Goal: Download file/media

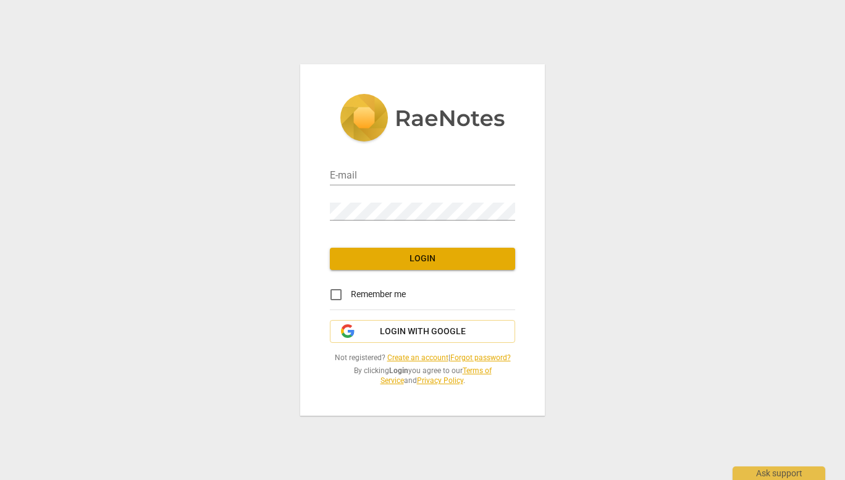
type input "[EMAIL_ADDRESS][DOMAIN_NAME]"
click at [379, 297] on span "Remember me" at bounding box center [378, 294] width 55 height 13
click at [351, 297] on input "Remember me" at bounding box center [336, 295] width 30 height 30
checkbox input "true"
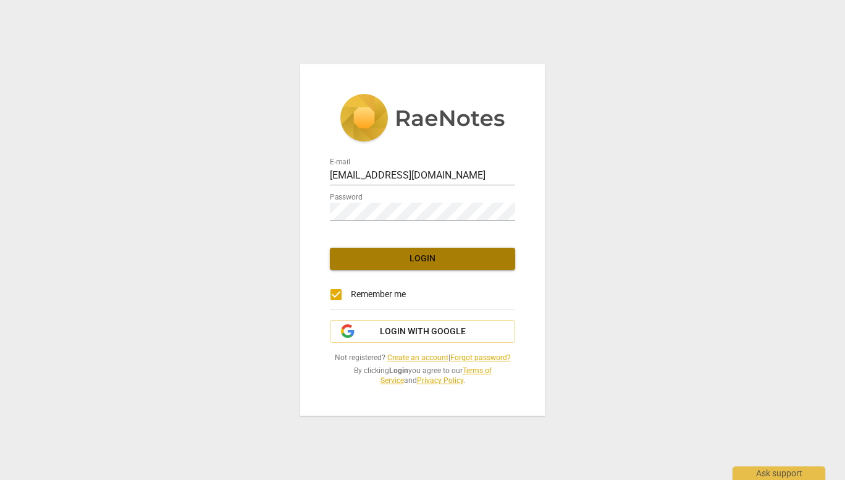
click at [413, 258] on span "Login" at bounding box center [423, 259] width 166 height 12
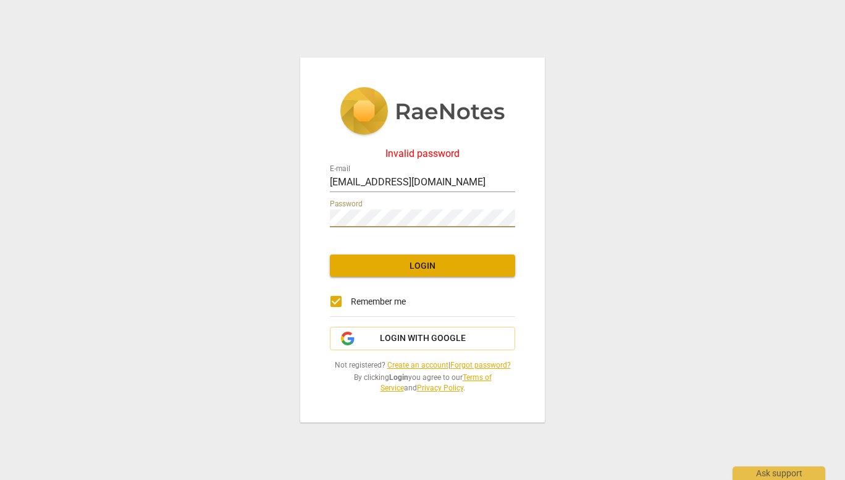
click at [302, 219] on div "Invalid password E-mail dftyndall@gmail.com Password Login Remember me Login wi…" at bounding box center [422, 240] width 245 height 366
click at [361, 267] on span "Login" at bounding box center [423, 266] width 166 height 12
click at [402, 336] on span "Login with Google" at bounding box center [423, 338] width 86 height 12
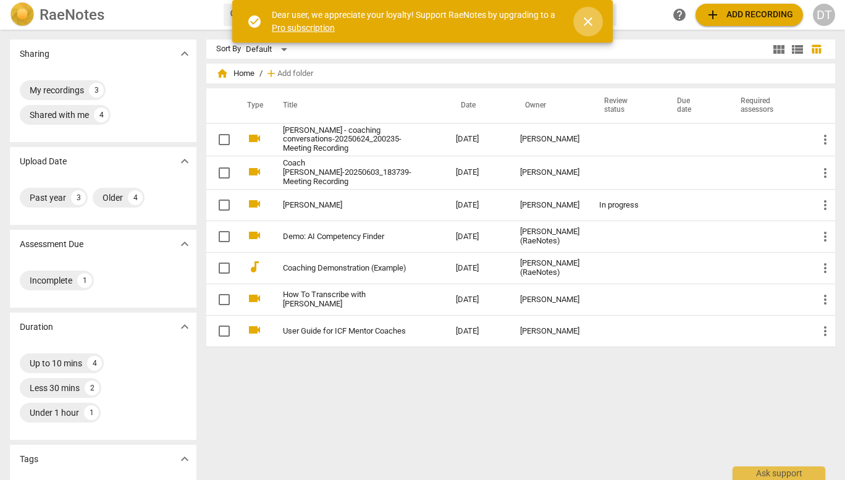
click at [589, 23] on span "close" at bounding box center [588, 21] width 15 height 15
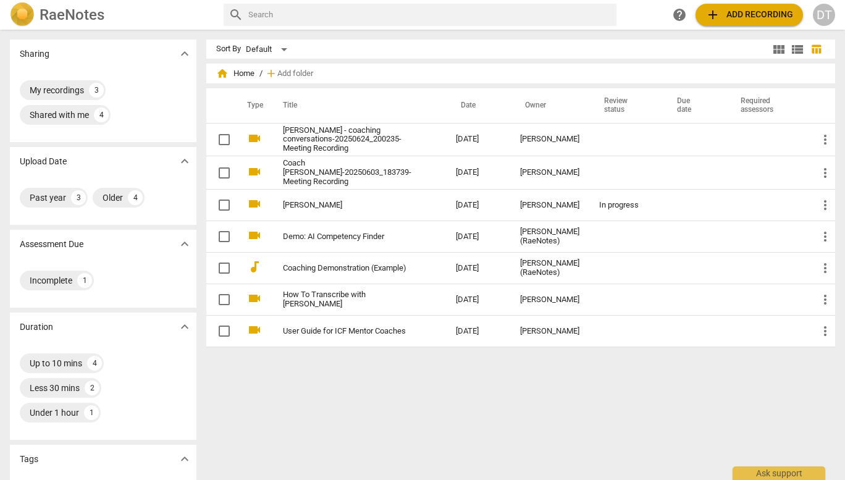
click at [400, 148] on link "[PERSON_NAME] - coaching conversations-20250624_200235-Meeting Recording" at bounding box center [347, 140] width 128 height 28
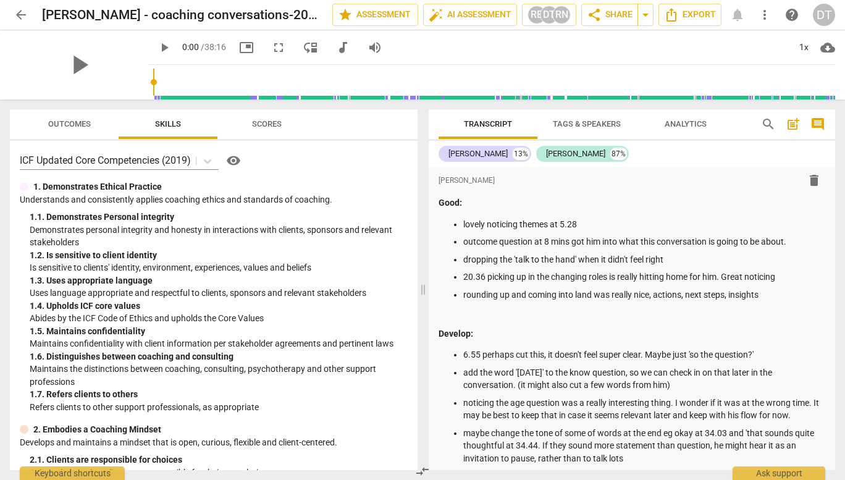
click at [693, 22] on span "Export" at bounding box center [690, 14] width 52 height 15
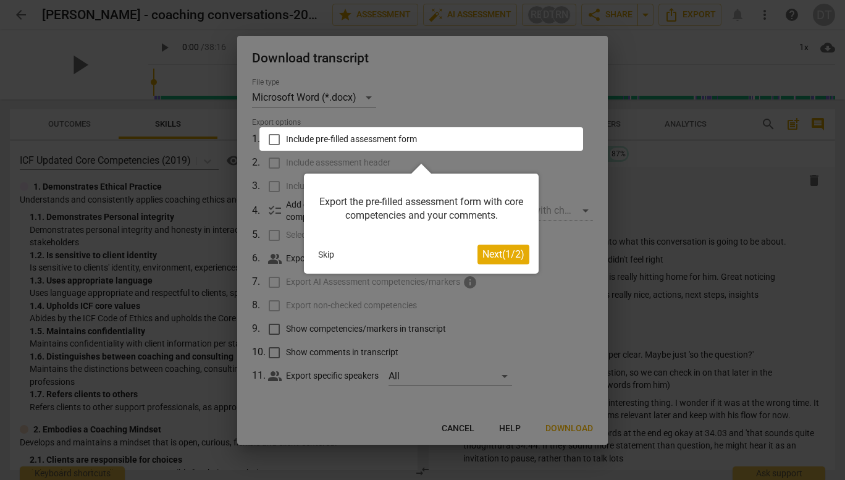
click at [499, 252] on span "Next ( 1 / 2 )" at bounding box center [503, 254] width 42 height 12
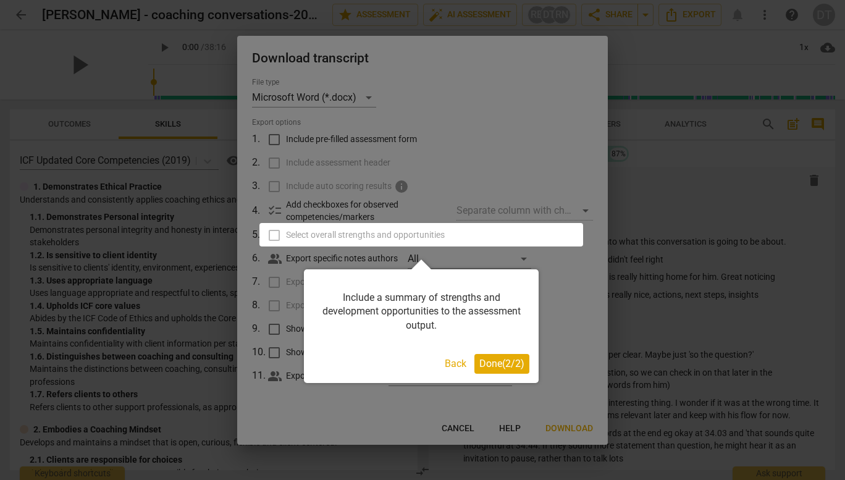
click at [499, 364] on span "Done ( 2 / 2 )" at bounding box center [501, 364] width 45 height 12
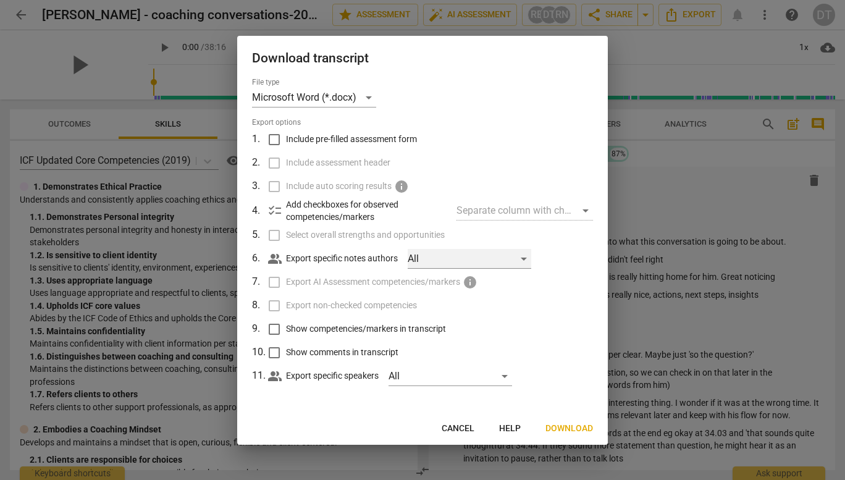
click at [457, 261] on div "All" at bounding box center [470, 259] width 124 height 20
click at [578, 279] on div at bounding box center [422, 240] width 845 height 480
click at [492, 374] on div "All" at bounding box center [451, 376] width 124 height 20
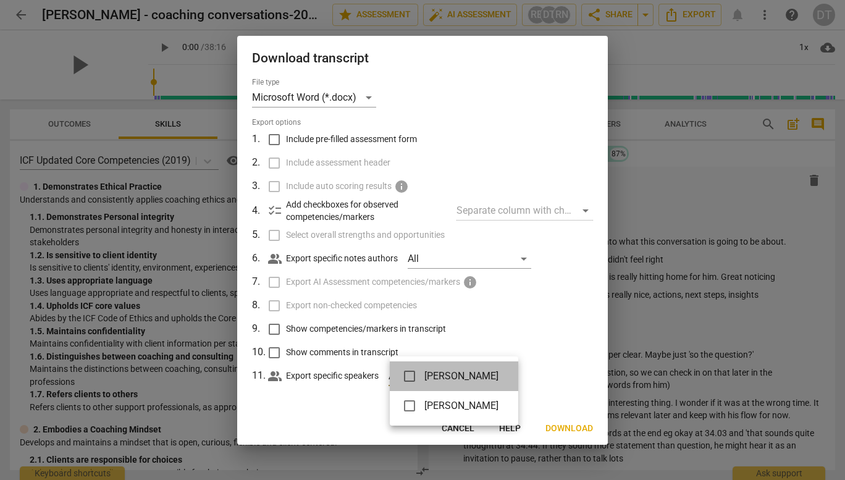
click at [492, 374] on span "[PERSON_NAME]" at bounding box center [461, 376] width 74 height 15
checkbox input "true"
click at [534, 350] on div at bounding box center [422, 240] width 845 height 480
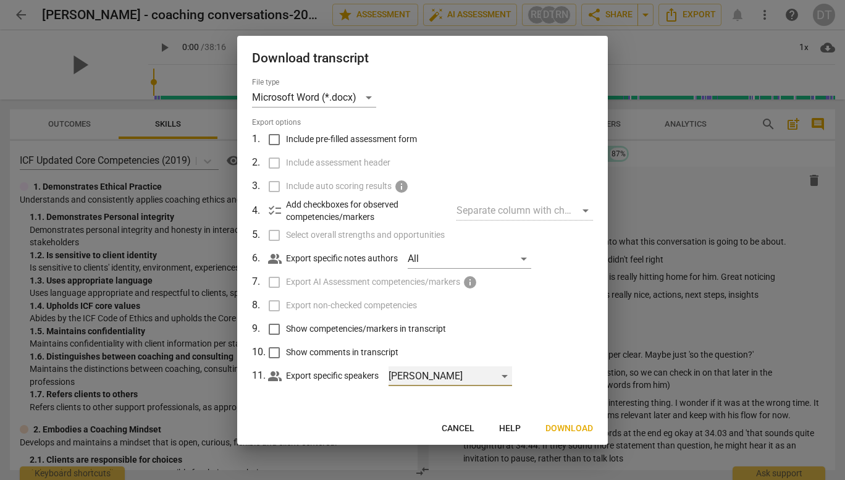
click at [491, 376] on div "[PERSON_NAME]" at bounding box center [451, 376] width 124 height 20
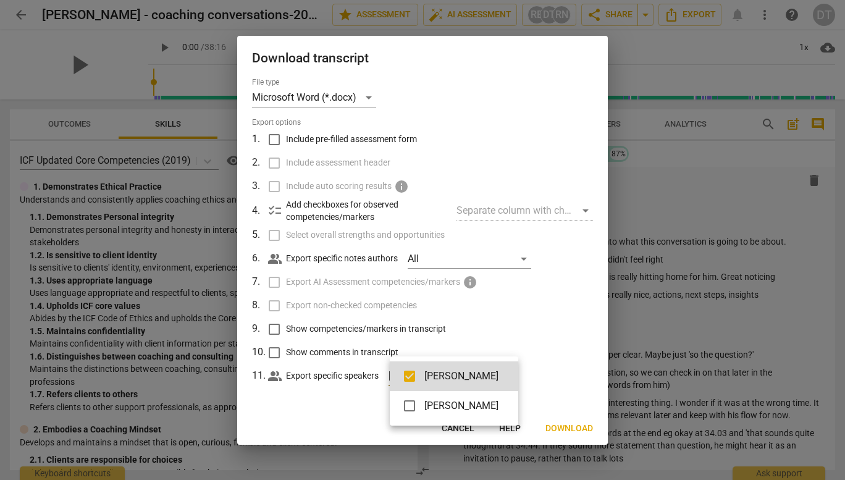
click at [413, 380] on input "checkbox" at bounding box center [410, 376] width 30 height 30
checkbox input "false"
click at [511, 332] on div at bounding box center [422, 240] width 845 height 480
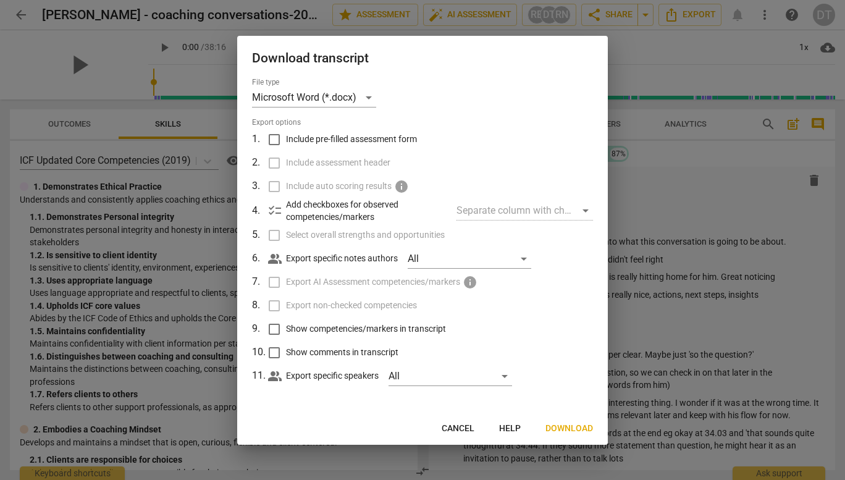
click at [515, 216] on div "Separate column with check marks" at bounding box center [525, 211] width 137 height 20
click at [572, 427] on span "Download" at bounding box center [569, 429] width 48 height 12
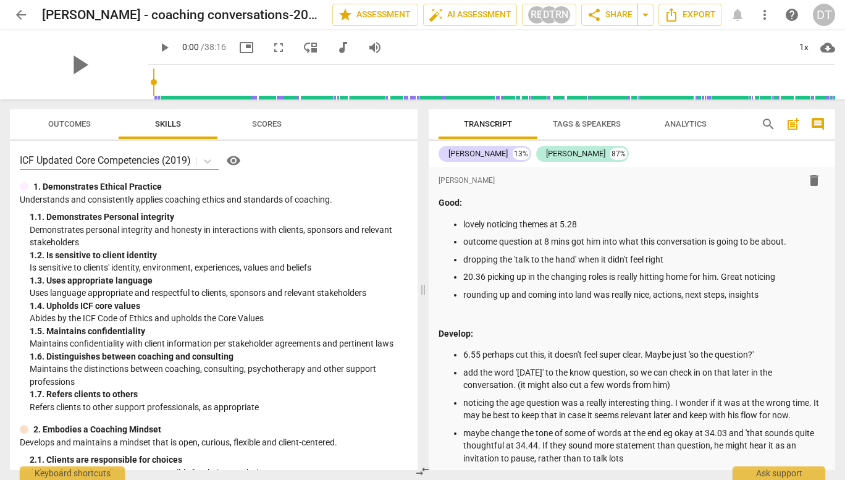
click at [678, 11] on icon "Export" at bounding box center [671, 14] width 15 height 15
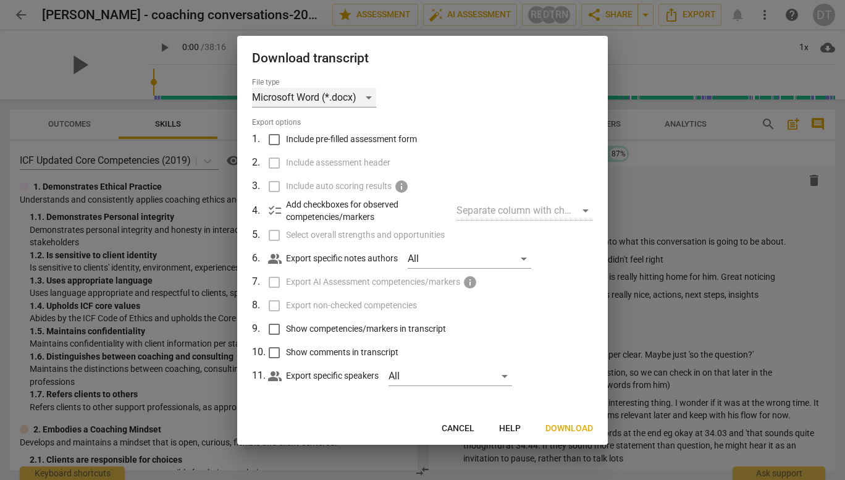
click at [371, 95] on div "Microsoft Word (*.docx)" at bounding box center [314, 98] width 124 height 20
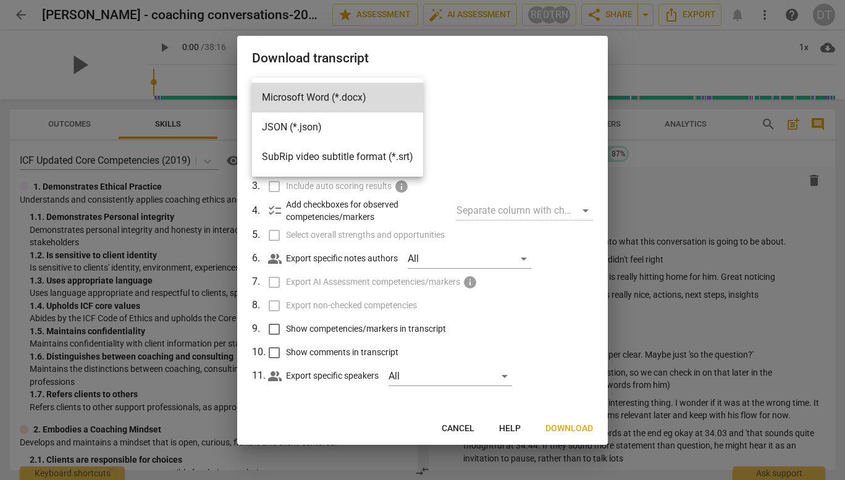
click at [371, 95] on li "Microsoft Word (*.docx)" at bounding box center [337, 98] width 171 height 30
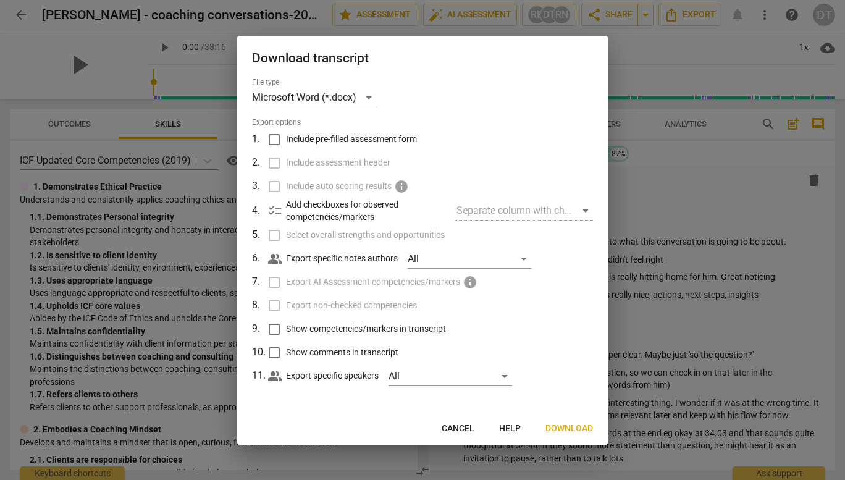
click at [431, 59] on h2 "Download transcript" at bounding box center [422, 58] width 341 height 15
click at [470, 429] on span "Cancel" at bounding box center [458, 429] width 33 height 12
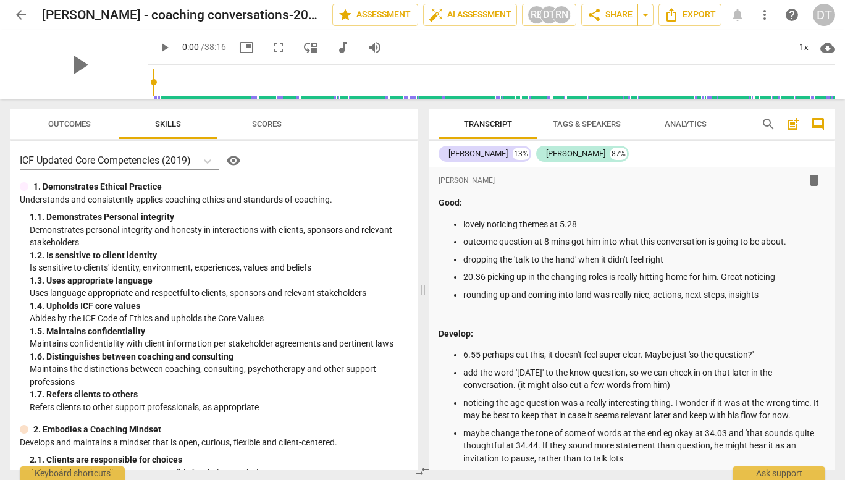
click at [81, 64] on span "play_arrow" at bounding box center [79, 65] width 32 height 32
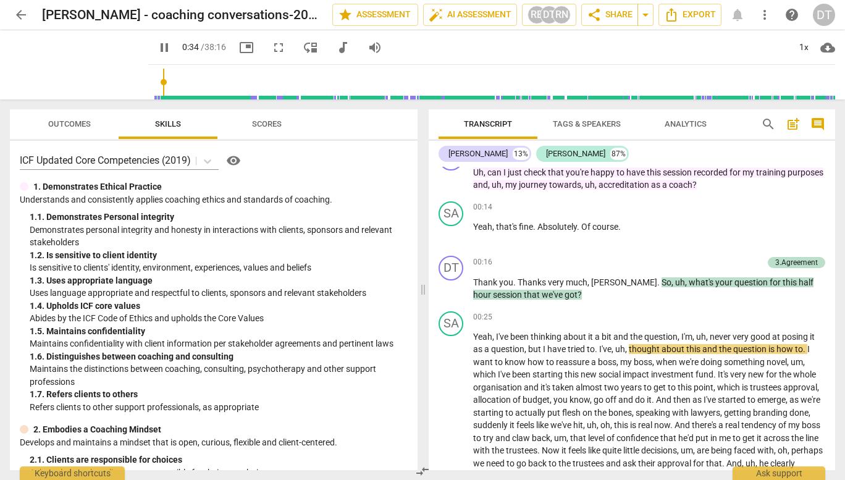
type input "34"
click at [335, 48] on span "audiotrack" at bounding box center [342, 47] width 15 height 15
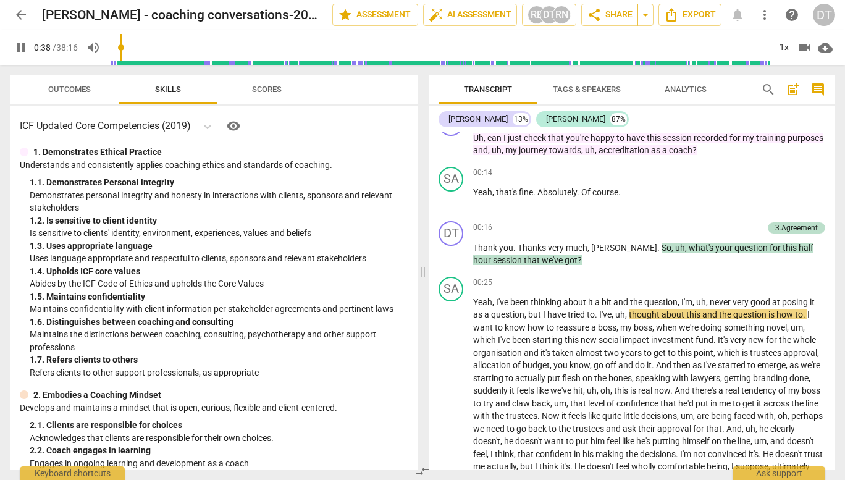
click at [828, 47] on span "cloud_download" at bounding box center [825, 47] width 15 height 15
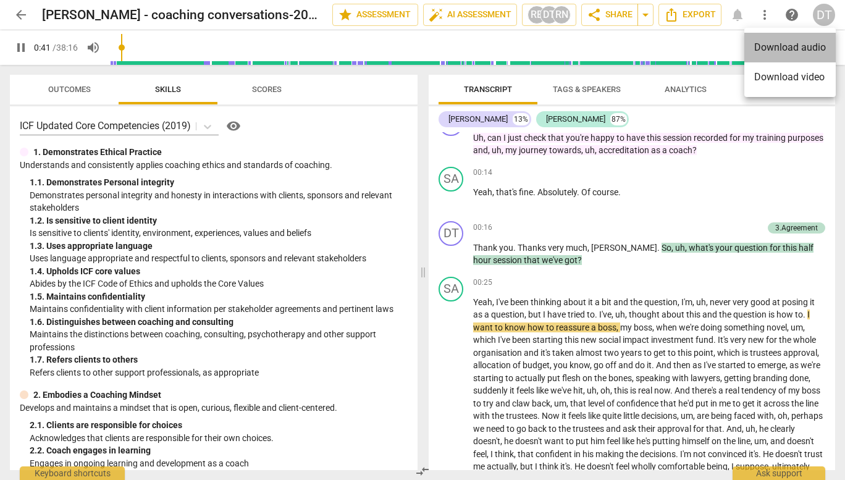
click at [800, 48] on li "Download audio" at bounding box center [789, 48] width 91 height 30
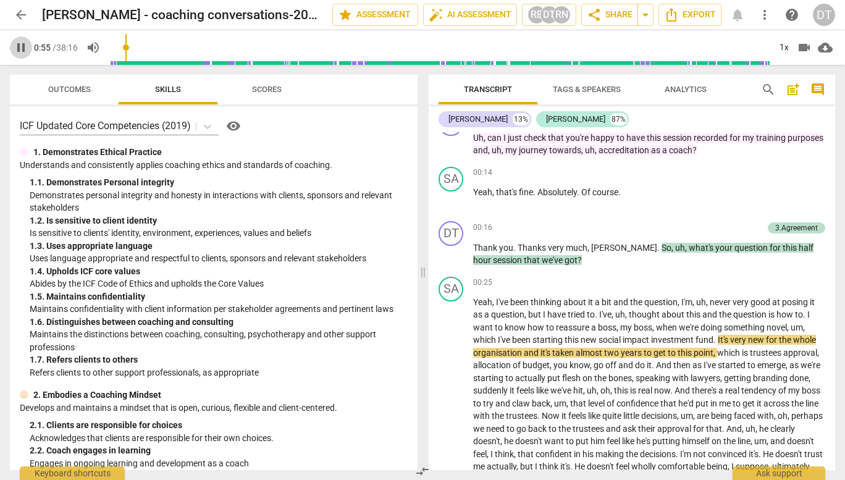
click at [29, 44] on span "pause" at bounding box center [21, 47] width 22 height 15
type input "56"
